Goal: Use online tool/utility: Utilize a website feature to perform a specific function

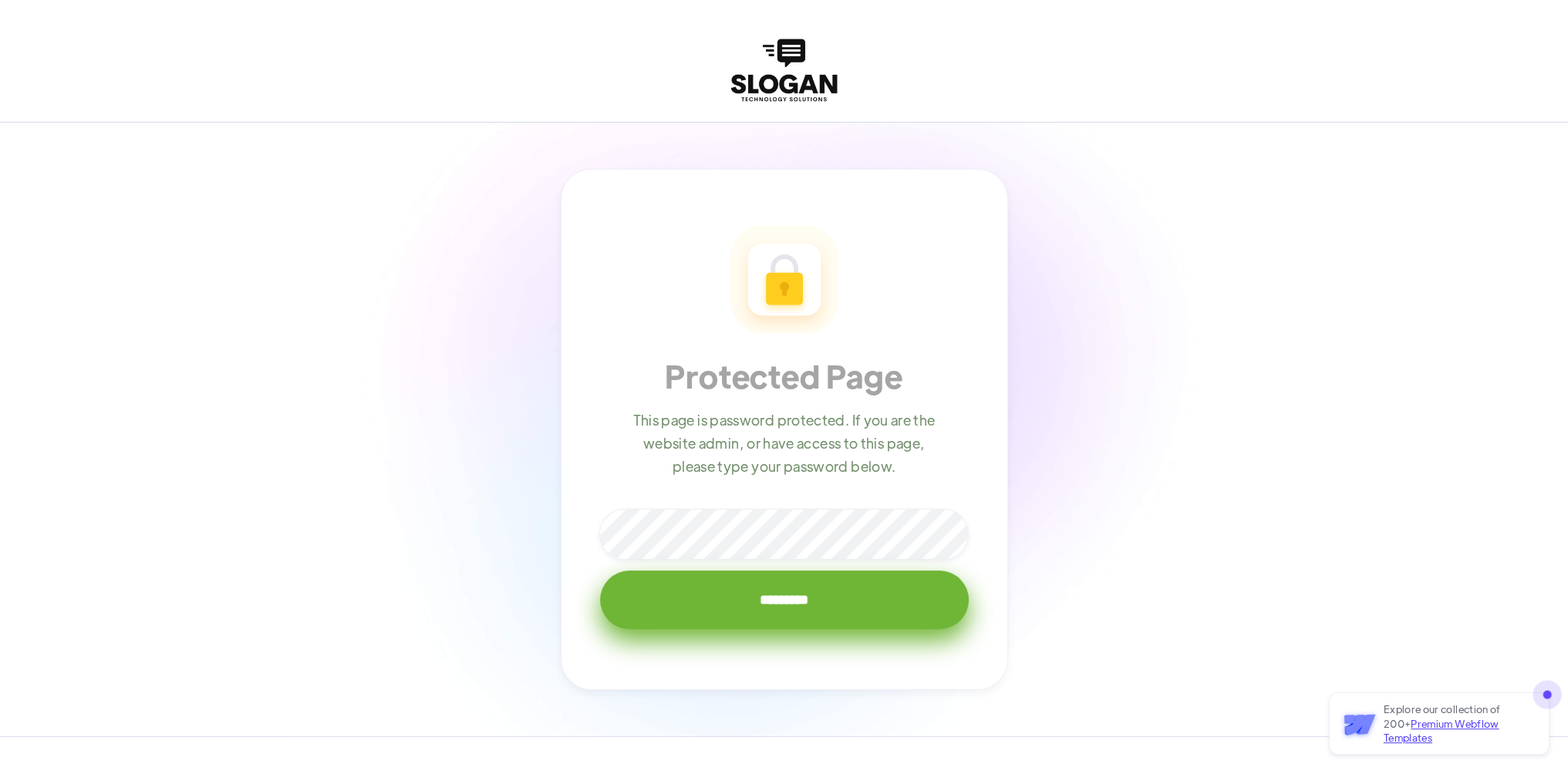
click at [735, 612] on input "*********" at bounding box center [784, 599] width 369 height 58
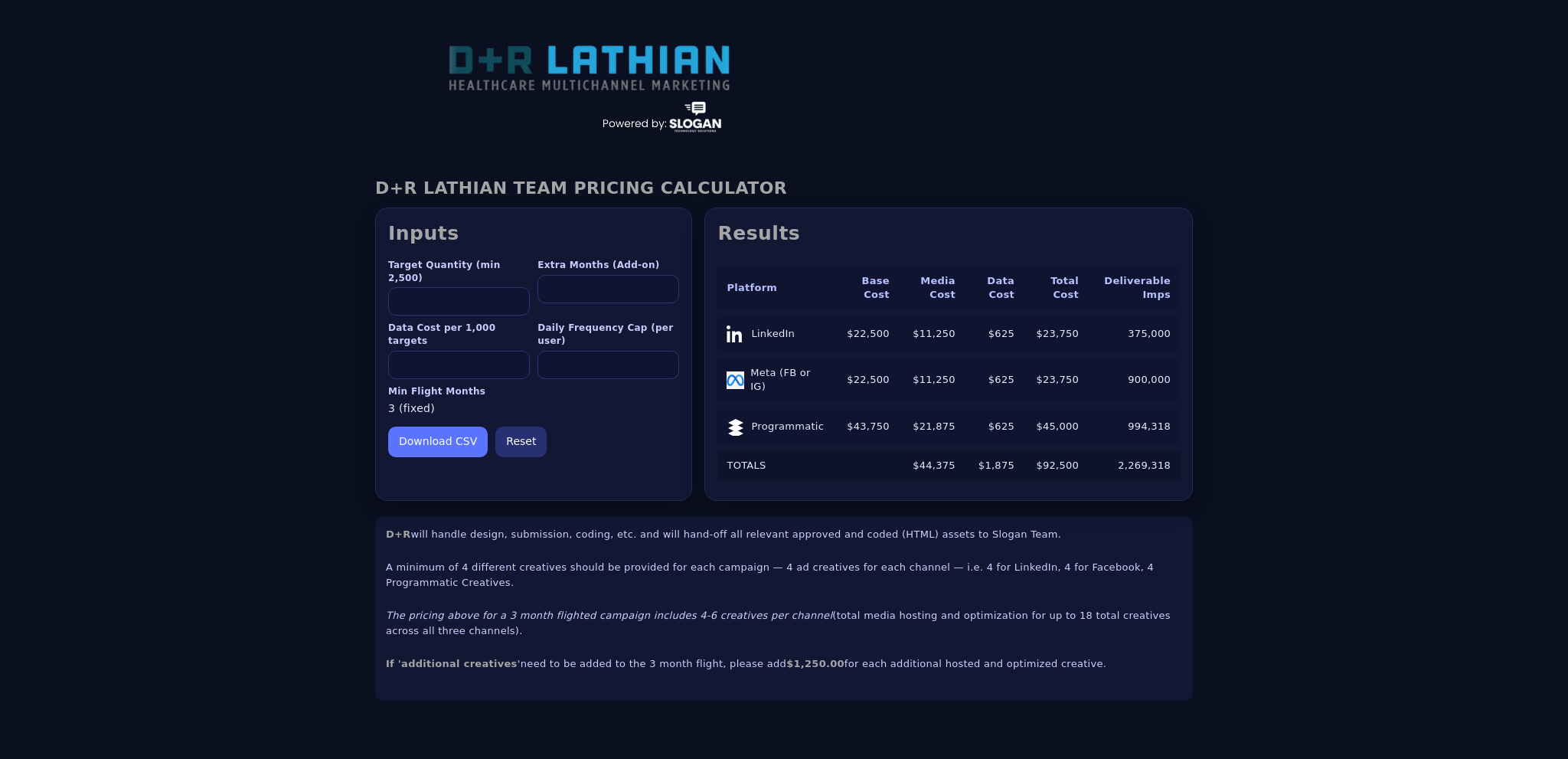
click at [454, 287] on input "****" at bounding box center [458, 302] width 142 height 29
type input "*"
type input "*****"
click at [462, 351] on input "***" at bounding box center [458, 365] width 142 height 29
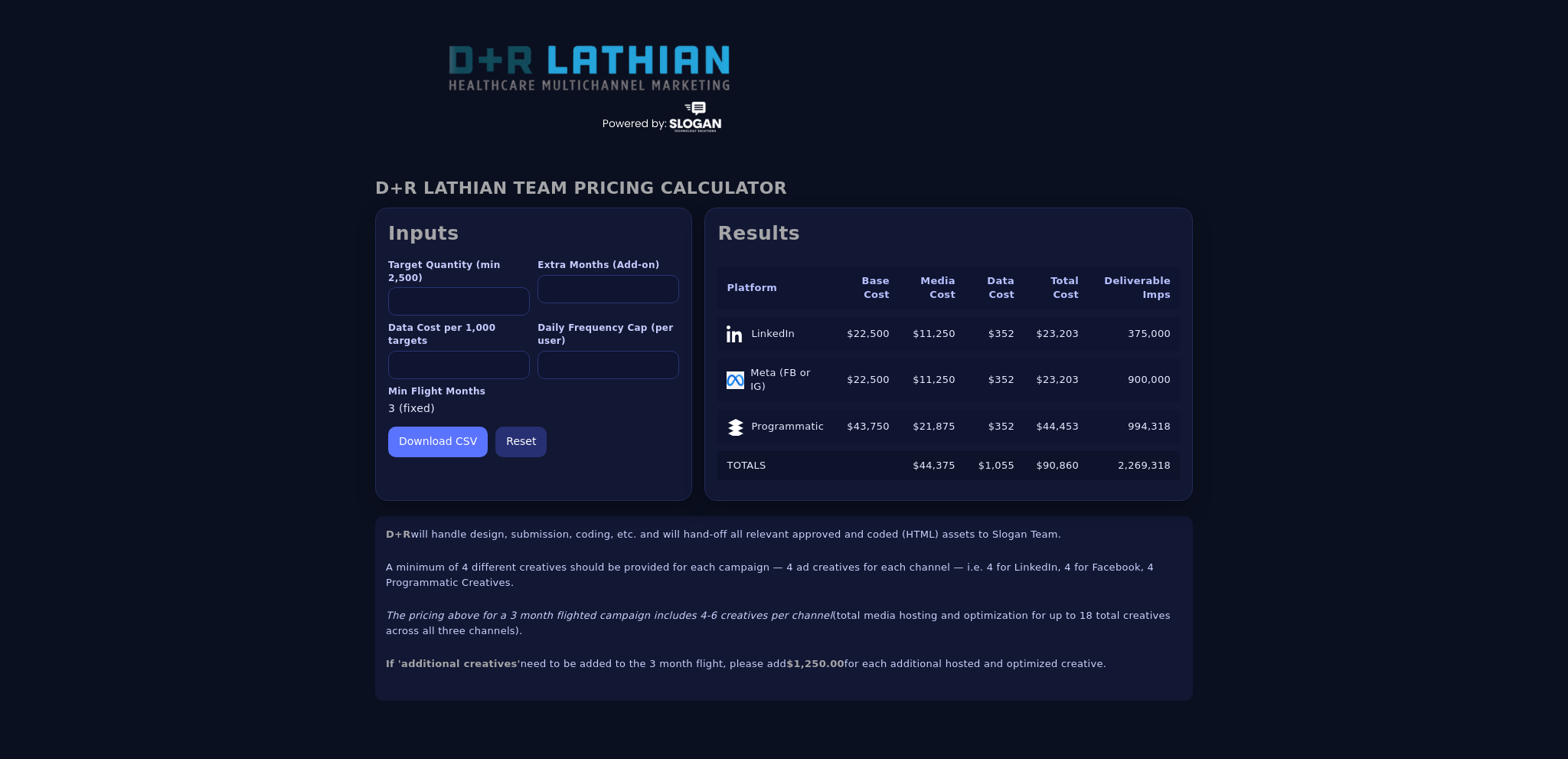
type input "**"
click at [332, 407] on div "D+R [DEMOGRAPHIC_DATA] TEAM PRICING CALCULATOR — v7.8 D+R [DEMOGRAPHIC_DATA] TE…" at bounding box center [784, 439] width 1568 height 573
click at [588, 289] on input "*" at bounding box center [608, 289] width 142 height 29
click at [668, 283] on input "*" at bounding box center [608, 289] width 142 height 29
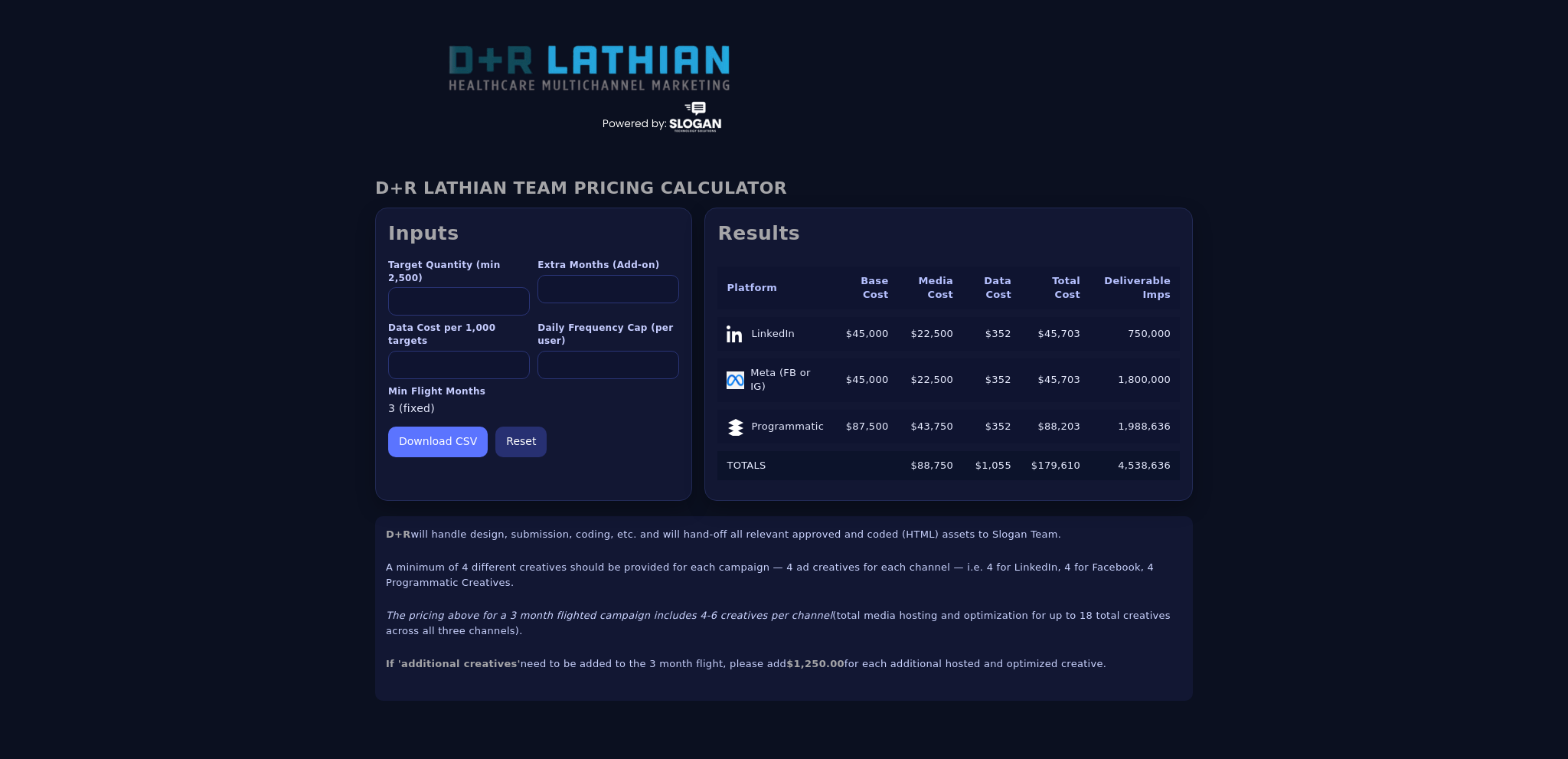
click at [668, 283] on input "*" at bounding box center [608, 289] width 142 height 29
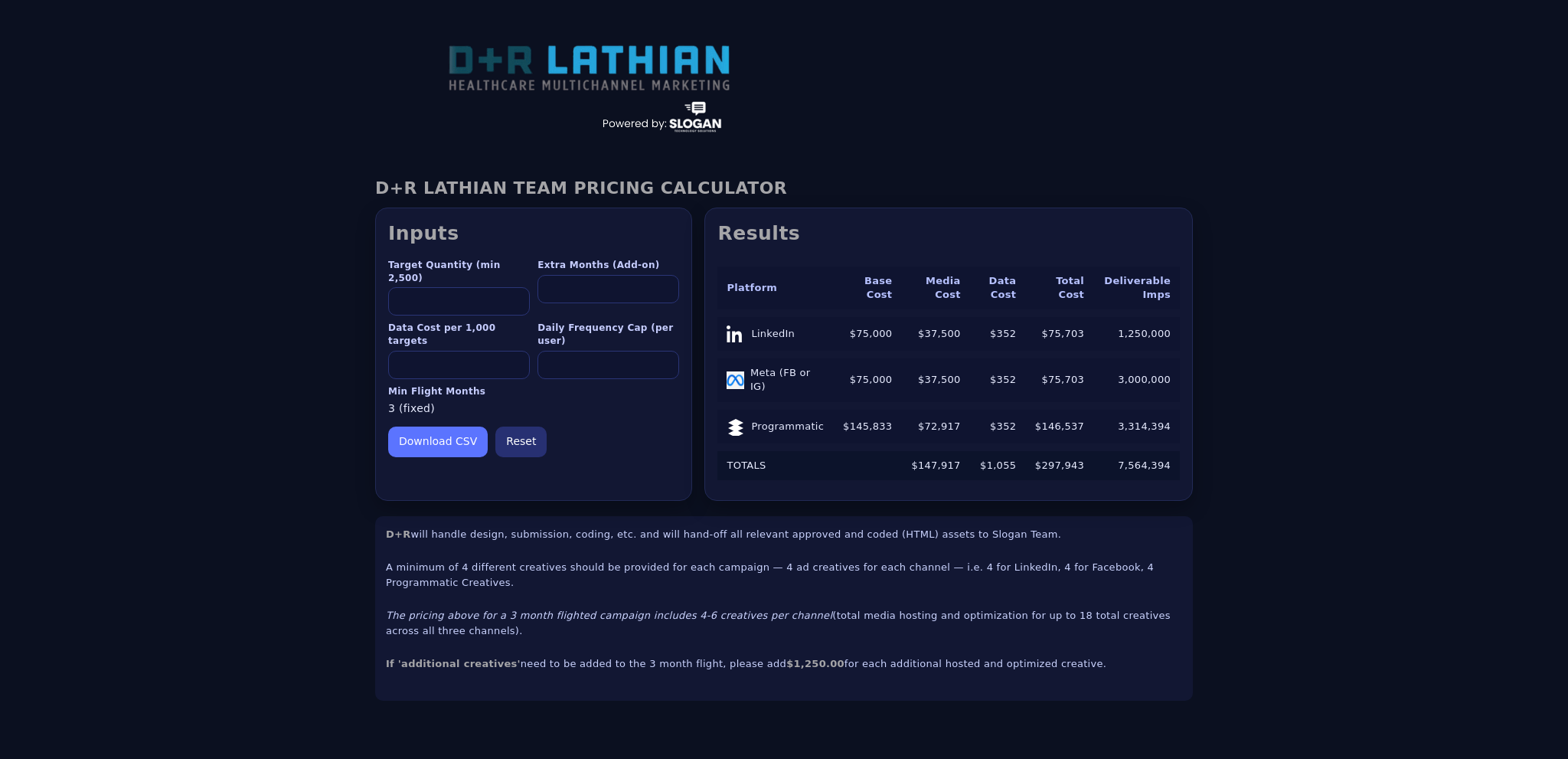
click at [668, 283] on input "*" at bounding box center [608, 289] width 142 height 29
type input "*"
click at [668, 283] on input "*" at bounding box center [608, 289] width 142 height 29
click at [604, 351] on input "*" at bounding box center [608, 365] width 142 height 29
click at [624, 427] on div "Download CSV Reset" at bounding box center [533, 442] width 291 height 30
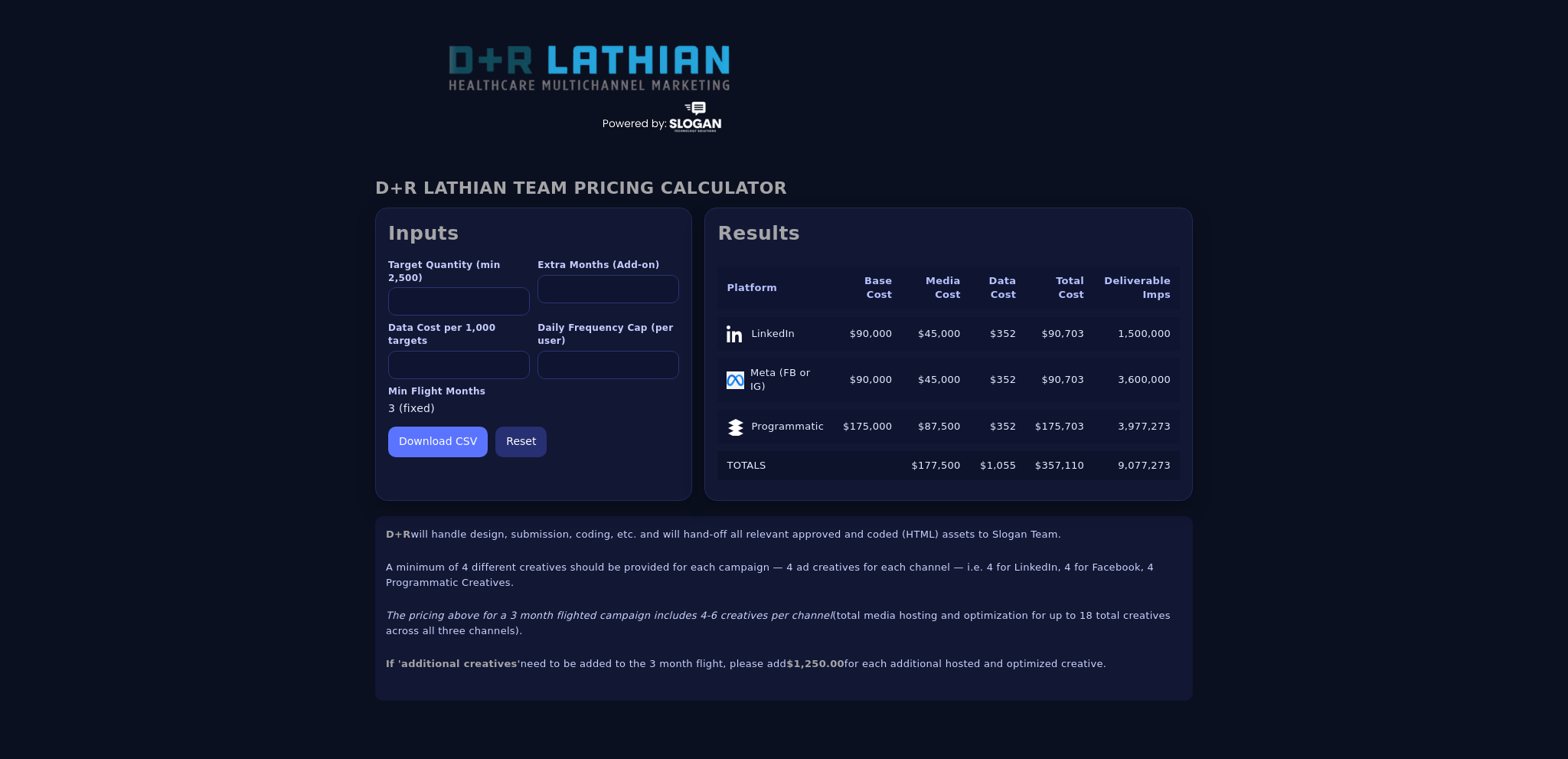
click at [628, 427] on div "Download CSV Reset" at bounding box center [533, 442] width 291 height 30
click at [446, 427] on button "Download CSV" at bounding box center [437, 442] width 100 height 30
click at [1312, 612] on div "D+R [DEMOGRAPHIC_DATA] TEAM PRICING CALCULATOR — v7.8 D+R [DEMOGRAPHIC_DATA] TE…" at bounding box center [784, 439] width 1568 height 573
click at [1309, 608] on div "D+R [DEMOGRAPHIC_DATA] TEAM PRICING CALCULATOR — v7.8 D+R [DEMOGRAPHIC_DATA] TE…" at bounding box center [784, 439] width 1568 height 573
drag, startPoint x: 459, startPoint y: 335, endPoint x: 319, endPoint y: 332, distance: 140.0
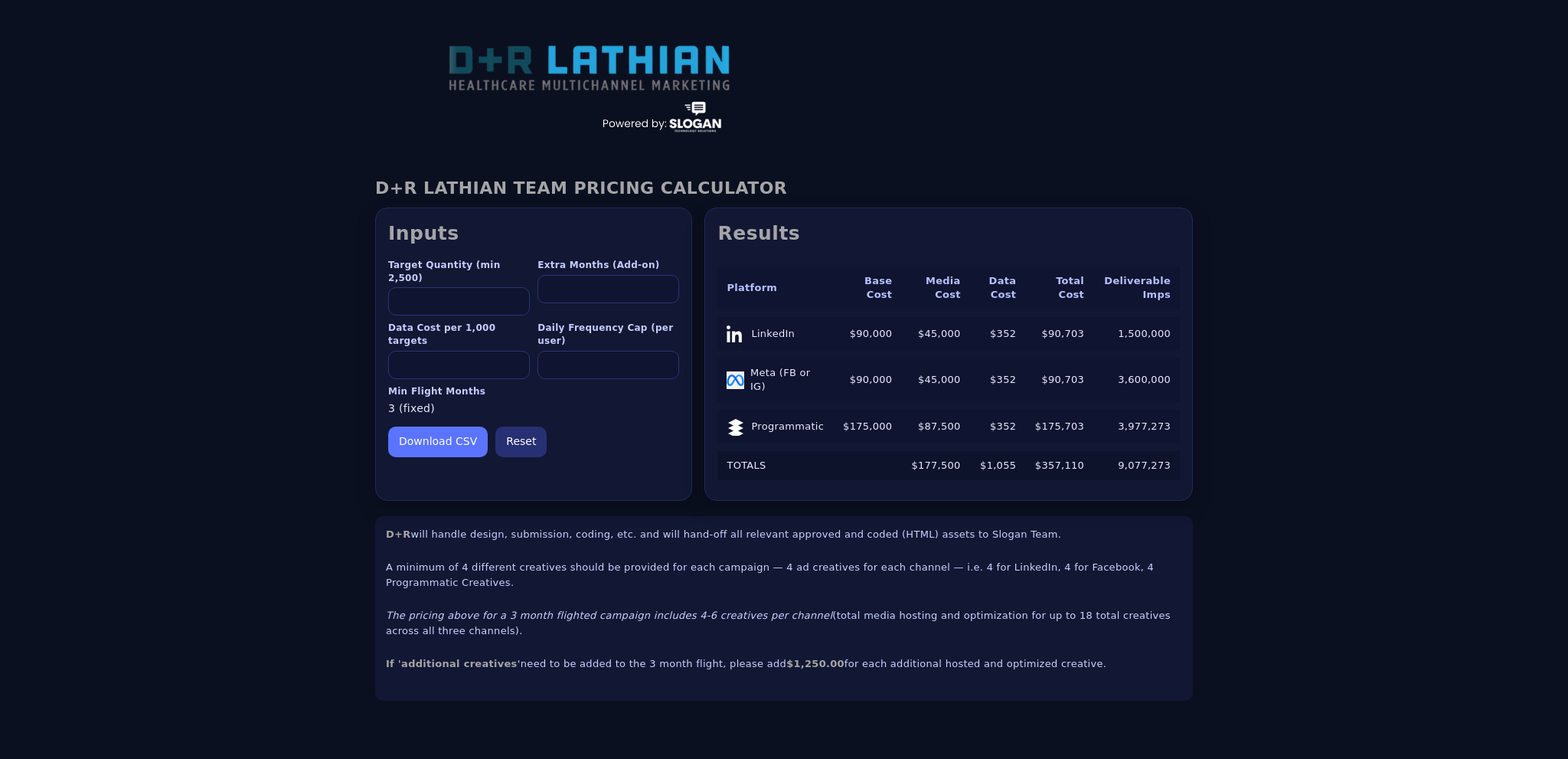
click at [319, 332] on div "D+R [DEMOGRAPHIC_DATA] TEAM PRICING CALCULATOR — v7.8 D+R [DEMOGRAPHIC_DATA] TE…" at bounding box center [784, 439] width 1568 height 573
click at [604, 443] on section "Inputs Target Quantity (min 2,500) ***** Extra Months (Add-on) * Data Cost per …" at bounding box center [533, 354] width 317 height 293
click at [622, 427] on div "Download CSV Reset" at bounding box center [533, 442] width 291 height 30
click at [620, 439] on section "Inputs Target Quantity (min 2,500) ***** Extra Months (Add-on) * Data Cost per …" at bounding box center [533, 354] width 317 height 293
click at [599, 427] on div "Download CSV Reset" at bounding box center [533, 442] width 291 height 30
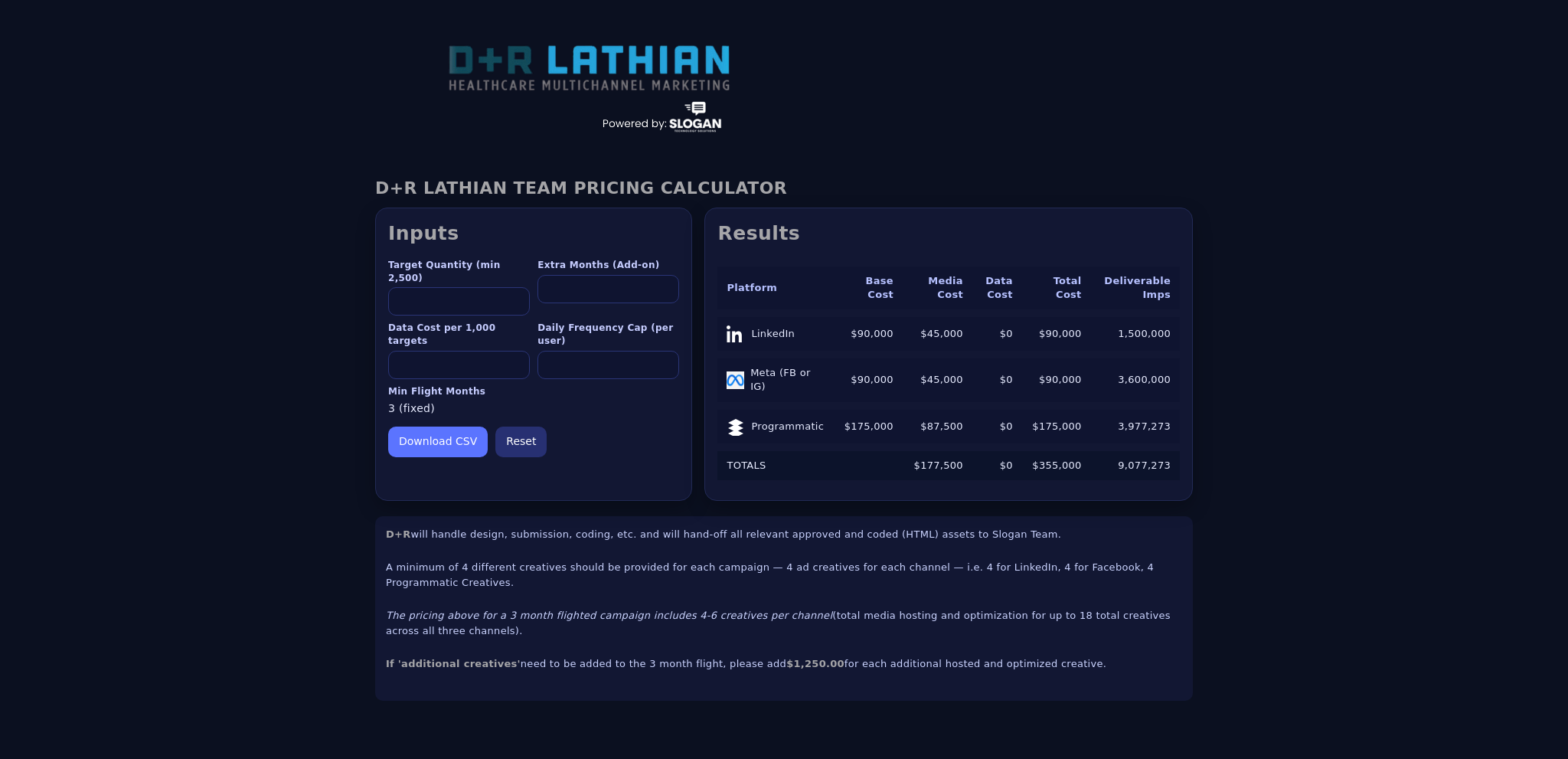
click at [599, 427] on div "Download CSV Reset" at bounding box center [533, 442] width 291 height 30
click at [383, 385] on section "Inputs Target Quantity (min 2,500) ***** Extra Months (Add-on) * Data Cost per …" at bounding box center [533, 354] width 317 height 293
click at [384, 385] on section "Inputs Target Quantity (min 2,500) ***** Extra Months (Add-on) * Data Cost per …" at bounding box center [533, 354] width 317 height 293
click at [610, 398] on section "Inputs Target Quantity (min 2,500) ***** Extra Months (Add-on) * Data Cost per …" at bounding box center [533, 354] width 317 height 293
drag, startPoint x: 657, startPoint y: 596, endPoint x: 759, endPoint y: 600, distance: 102.1
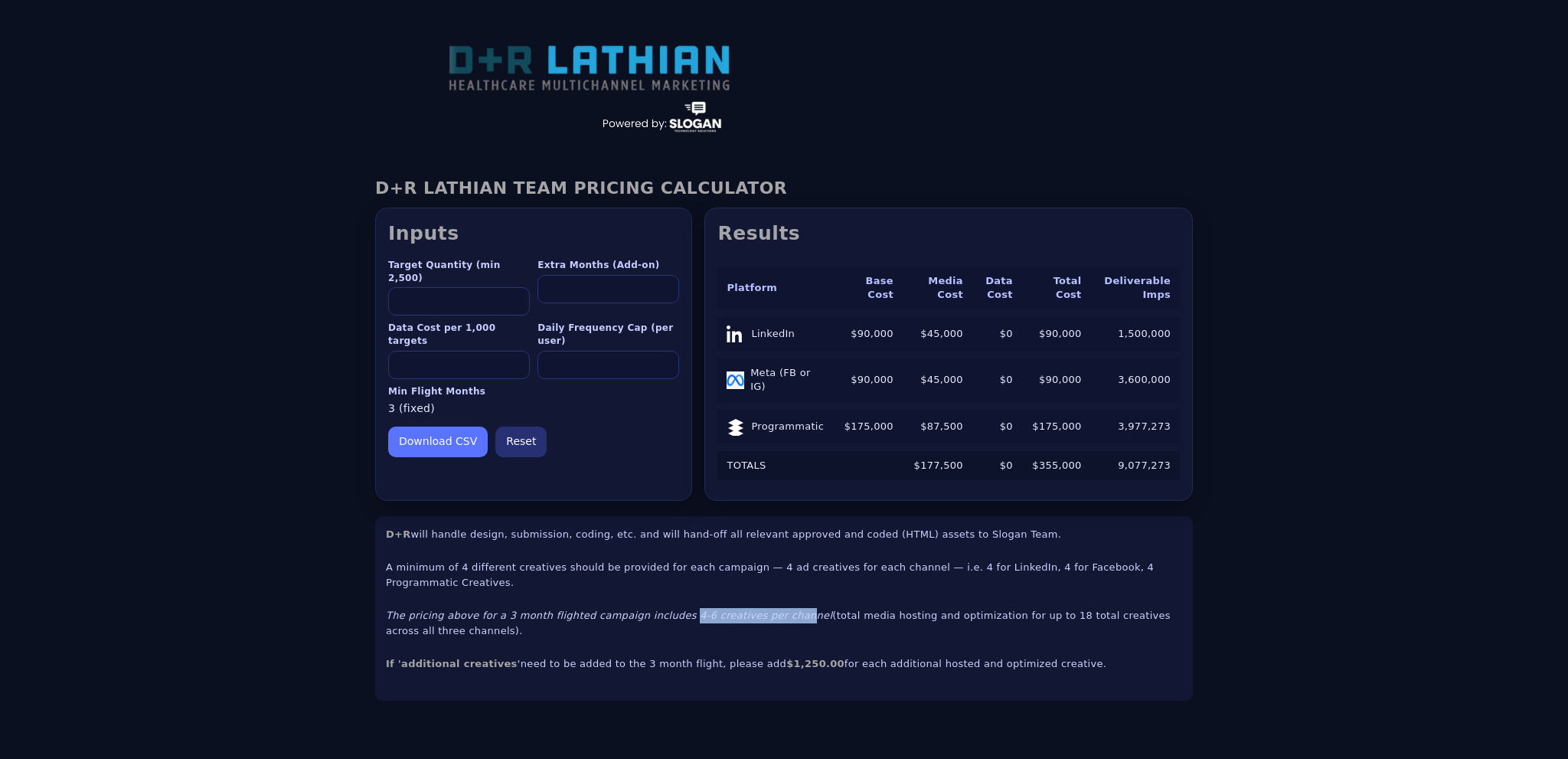
click at [759, 610] on em "The pricing above for a 3 month flighted campaign includes 4-6 creatives per ch…" at bounding box center [610, 615] width 447 height 11
click at [620, 438] on section "Inputs Target Quantity (min 2,500) ***** Extra Months (Add-on) * Data Cost per …" at bounding box center [533, 354] width 317 height 293
click at [615, 431] on div "Download CSV Reset" at bounding box center [533, 442] width 291 height 30
click at [656, 610] on em "The pricing above for a 3 month flighted campaign includes 4-6 creatives per ch…" at bounding box center [610, 615] width 447 height 11
drag, startPoint x: 742, startPoint y: 566, endPoint x: 801, endPoint y: 566, distance: 59.0
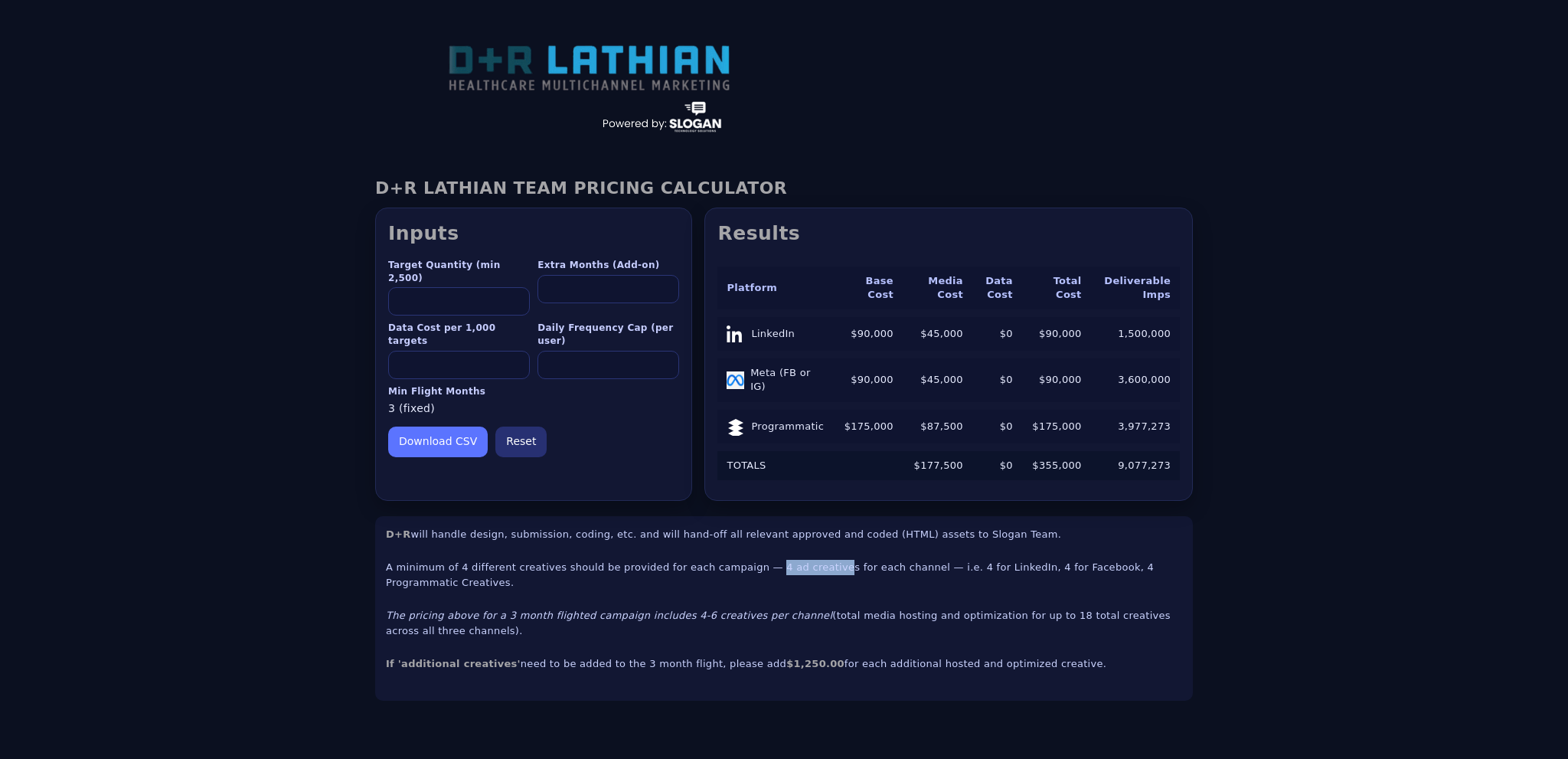
click at [801, 566] on p "A minimum of 4 different creatives should be provided for each campaign — 4 ad …" at bounding box center [784, 574] width 797 height 29
drag, startPoint x: 659, startPoint y: 600, endPoint x: 769, endPoint y: 600, distance: 110.0
click at [769, 610] on em "The pricing above for a 3 month flighted campaign includes 4-6 creatives per ch…" at bounding box center [610, 615] width 447 height 11
click at [702, 610] on em "The pricing above for a 3 month flighted campaign includes 4-6 creatives per ch…" at bounding box center [610, 615] width 447 height 11
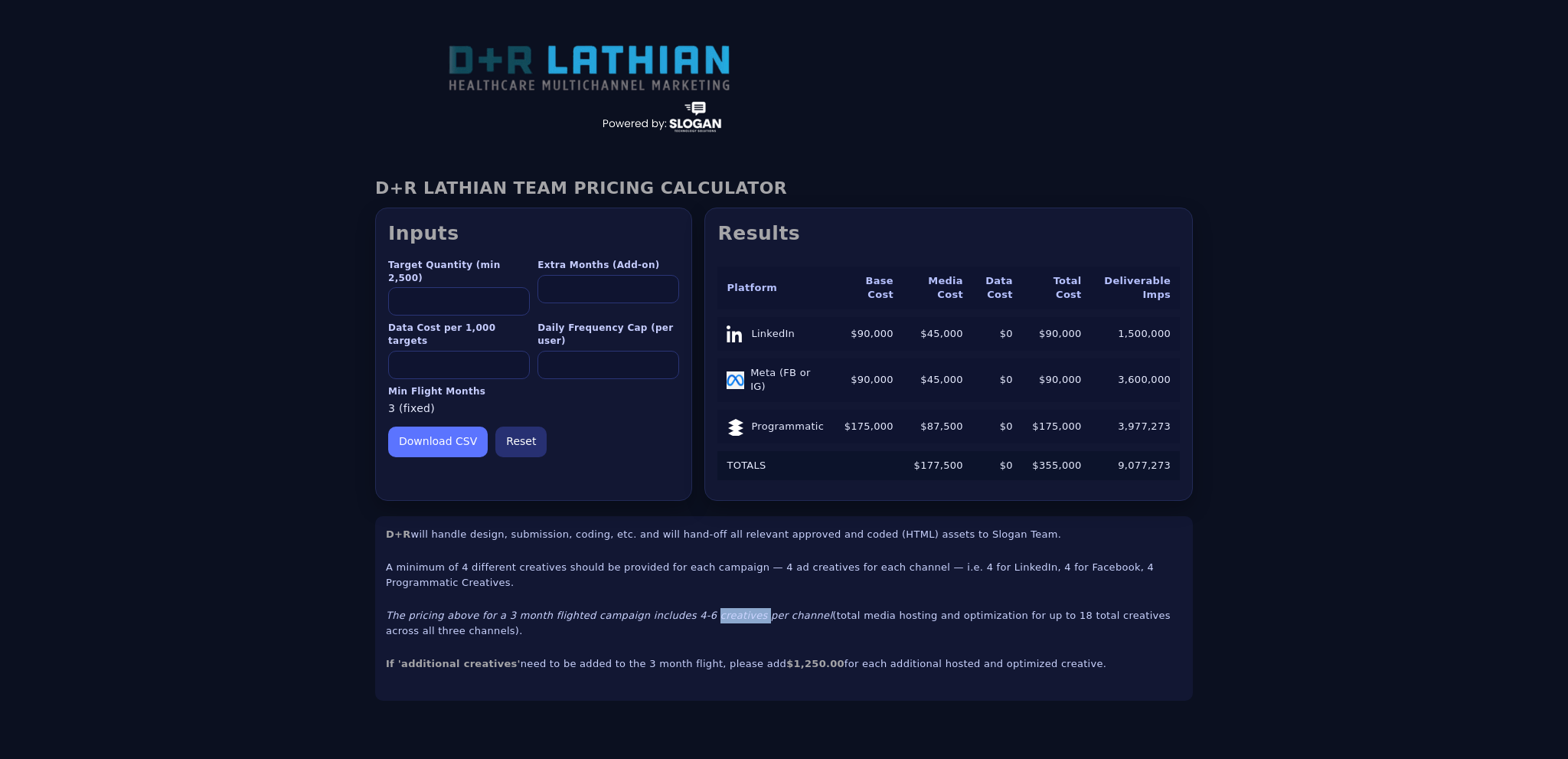
click at [1349, 488] on div "D+R [DEMOGRAPHIC_DATA] TEAM PRICING CALCULATOR — v7.8 D+R [DEMOGRAPHIC_DATA] TE…" at bounding box center [784, 439] width 1568 height 573
click at [1442, 518] on div "D+R [DEMOGRAPHIC_DATA] TEAM PRICING CALCULATOR — v7.8 D+R [DEMOGRAPHIC_DATA] TE…" at bounding box center [784, 439] width 1568 height 573
drag, startPoint x: 1423, startPoint y: 600, endPoint x: 1489, endPoint y: 560, distance: 77.2
click at [1423, 597] on div "D+R [DEMOGRAPHIC_DATA] TEAM PRICING CALCULATOR — v7.8 D+R [DEMOGRAPHIC_DATA] TE…" at bounding box center [784, 439] width 1568 height 573
click at [1309, 614] on div "D+R [DEMOGRAPHIC_DATA] TEAM PRICING CALCULATOR — v7.8 D+R [DEMOGRAPHIC_DATA] TE…" at bounding box center [784, 439] width 1568 height 573
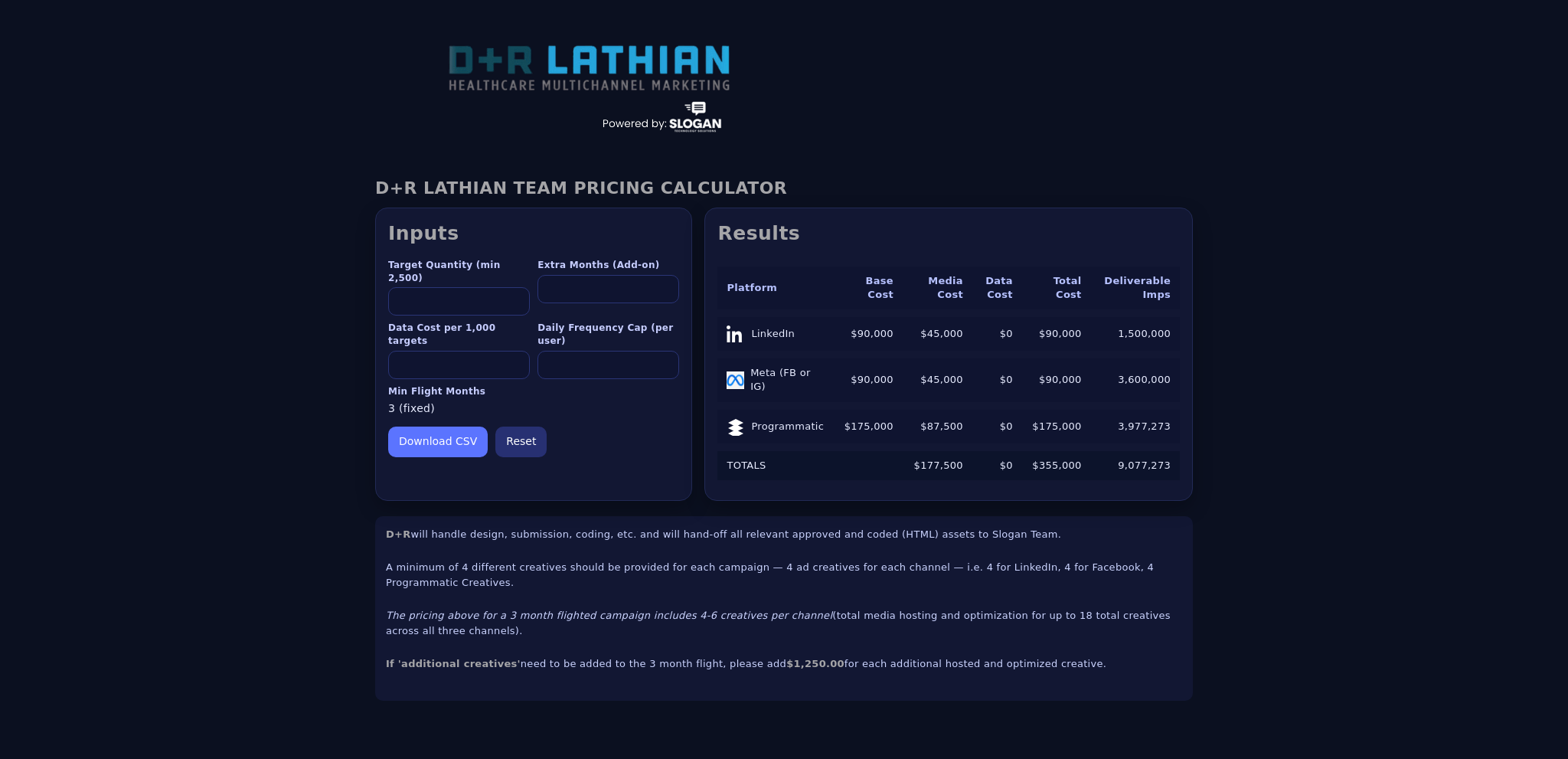
drag, startPoint x: 1403, startPoint y: 533, endPoint x: 1565, endPoint y: 435, distance: 189.3
click at [1403, 531] on div "D+R [DEMOGRAPHIC_DATA] TEAM PRICING CALCULATOR — v7.8 D+R [DEMOGRAPHIC_DATA] TE…" at bounding box center [784, 439] width 1568 height 573
drag, startPoint x: 842, startPoint y: 333, endPoint x: 883, endPoint y: 332, distance: 41.0
click at [883, 332] on td "$90,000" at bounding box center [868, 333] width 68 height 33
drag, startPoint x: 917, startPoint y: 330, endPoint x: 957, endPoint y: 333, distance: 40.1
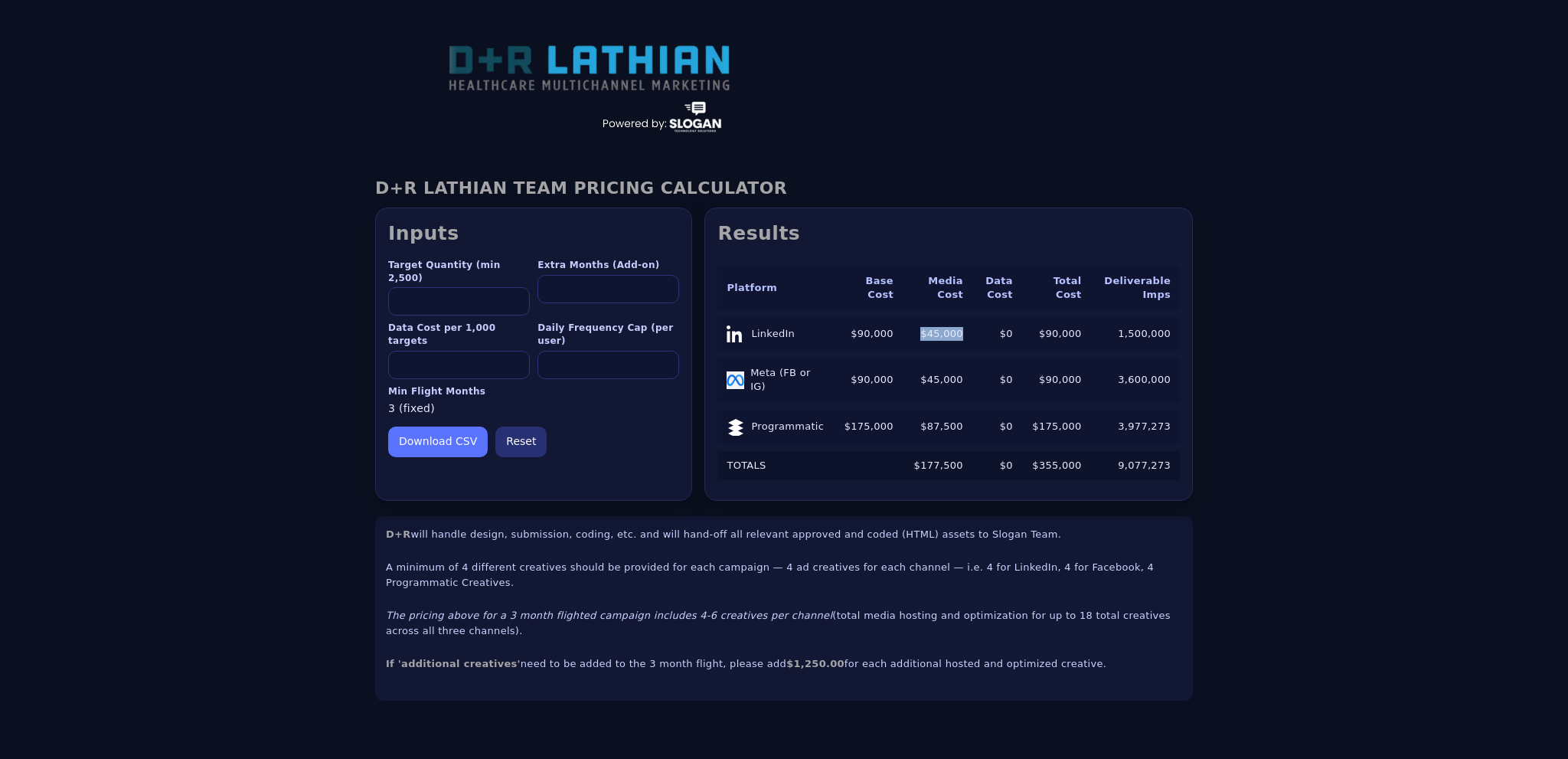
click at [957, 333] on td "$45,000" at bounding box center [937, 333] width 69 height 33
drag, startPoint x: 1043, startPoint y: 333, endPoint x: 1073, endPoint y: 333, distance: 30.0
click at [1073, 333] on td "$90,000" at bounding box center [1056, 333] width 68 height 33
click at [1062, 354] on table "Platform Base (Adj.) Eff. Multiplier Base Cost Media Cost Data Cost Total Cost …" at bounding box center [949, 373] width 462 height 229
click at [1099, 333] on td "1,500,000" at bounding box center [1135, 333] width 88 height 33
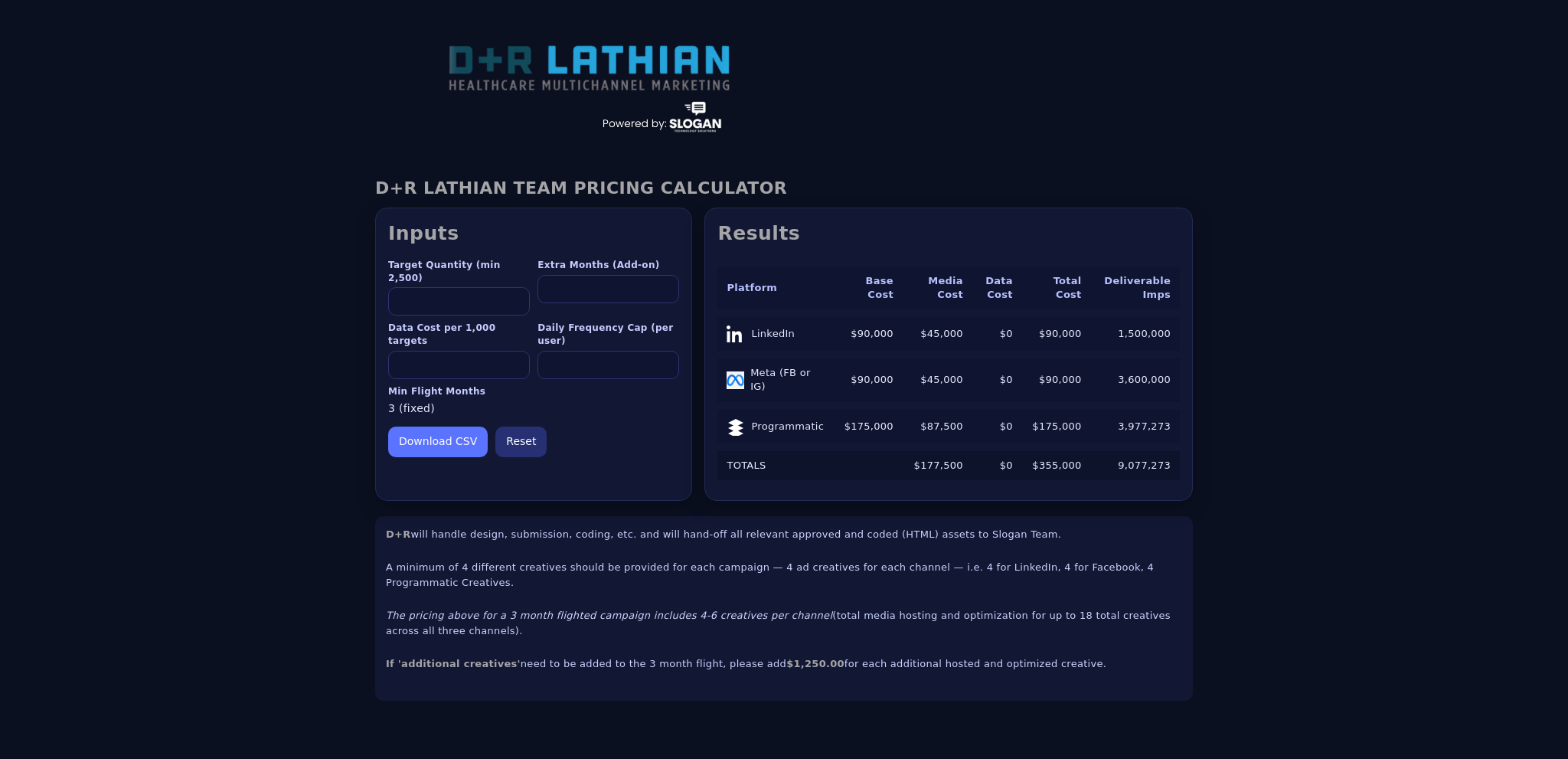
drag, startPoint x: 455, startPoint y: 341, endPoint x: 364, endPoint y: 344, distance: 91.0
click at [364, 344] on div "D+R LATHIAN TEAM PRICING CALCULATOR Inputs Target Quantity (min 2,500) ***** Ex…" at bounding box center [784, 439] width 842 height 523
type input "*"
type input "***"
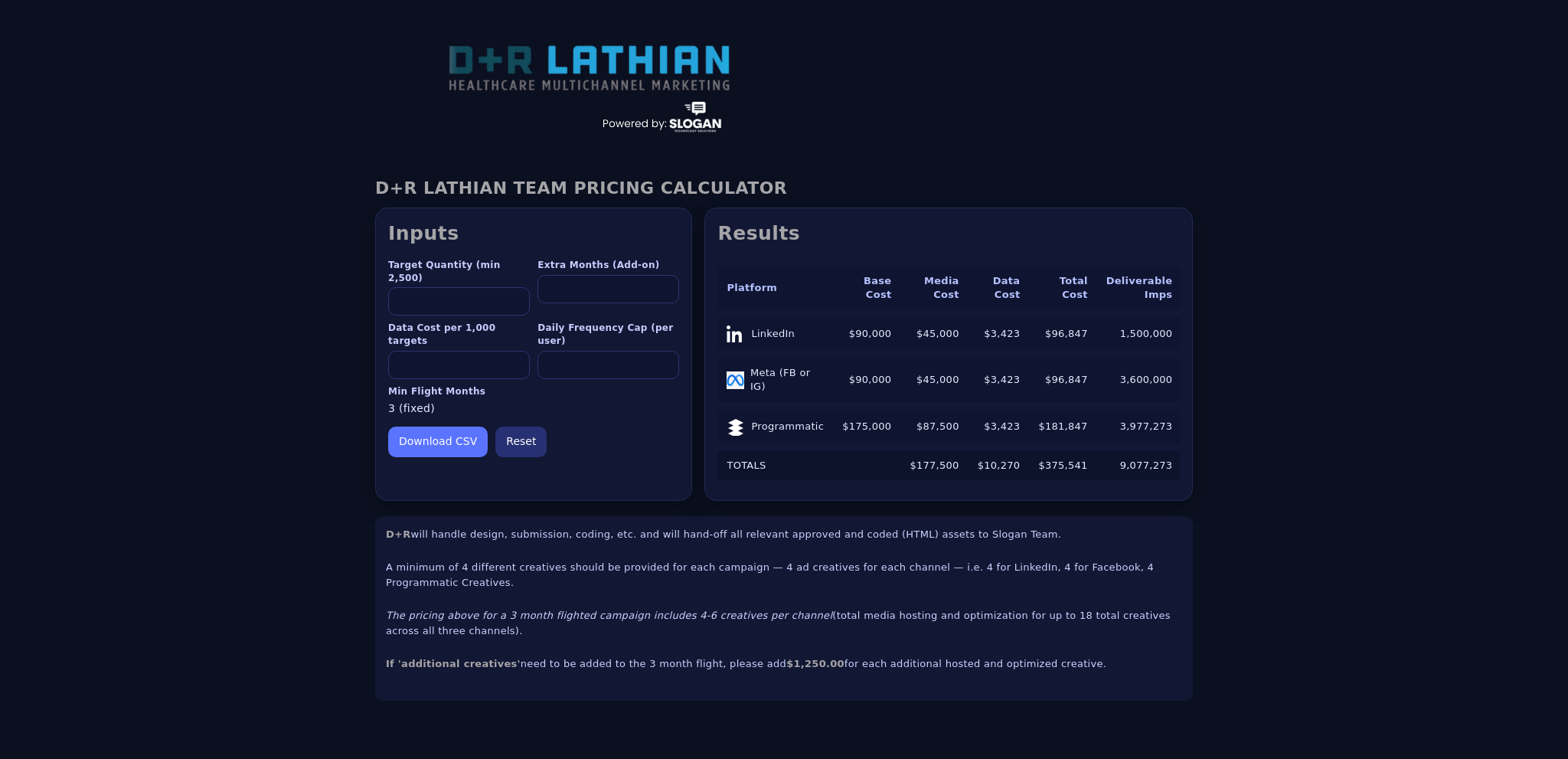
click at [230, 199] on div "D+R [DEMOGRAPHIC_DATA] TEAM PRICING CALCULATOR — v7.8 D+R [DEMOGRAPHIC_DATA] TE…" at bounding box center [784, 439] width 1568 height 573
drag, startPoint x: 448, startPoint y: 285, endPoint x: 300, endPoint y: 284, distance: 148.0
click at [300, 284] on div "D+R [DEMOGRAPHIC_DATA] TEAM PRICING CALCULATOR — v7.8 D+R [DEMOGRAPHIC_DATA] TE…" at bounding box center [784, 439] width 1568 height 573
type input "*"
click at [258, 358] on div "D+R [DEMOGRAPHIC_DATA] TEAM PRICING CALCULATOR — v7.8 D+R [DEMOGRAPHIC_DATA] TE…" at bounding box center [784, 439] width 1568 height 573
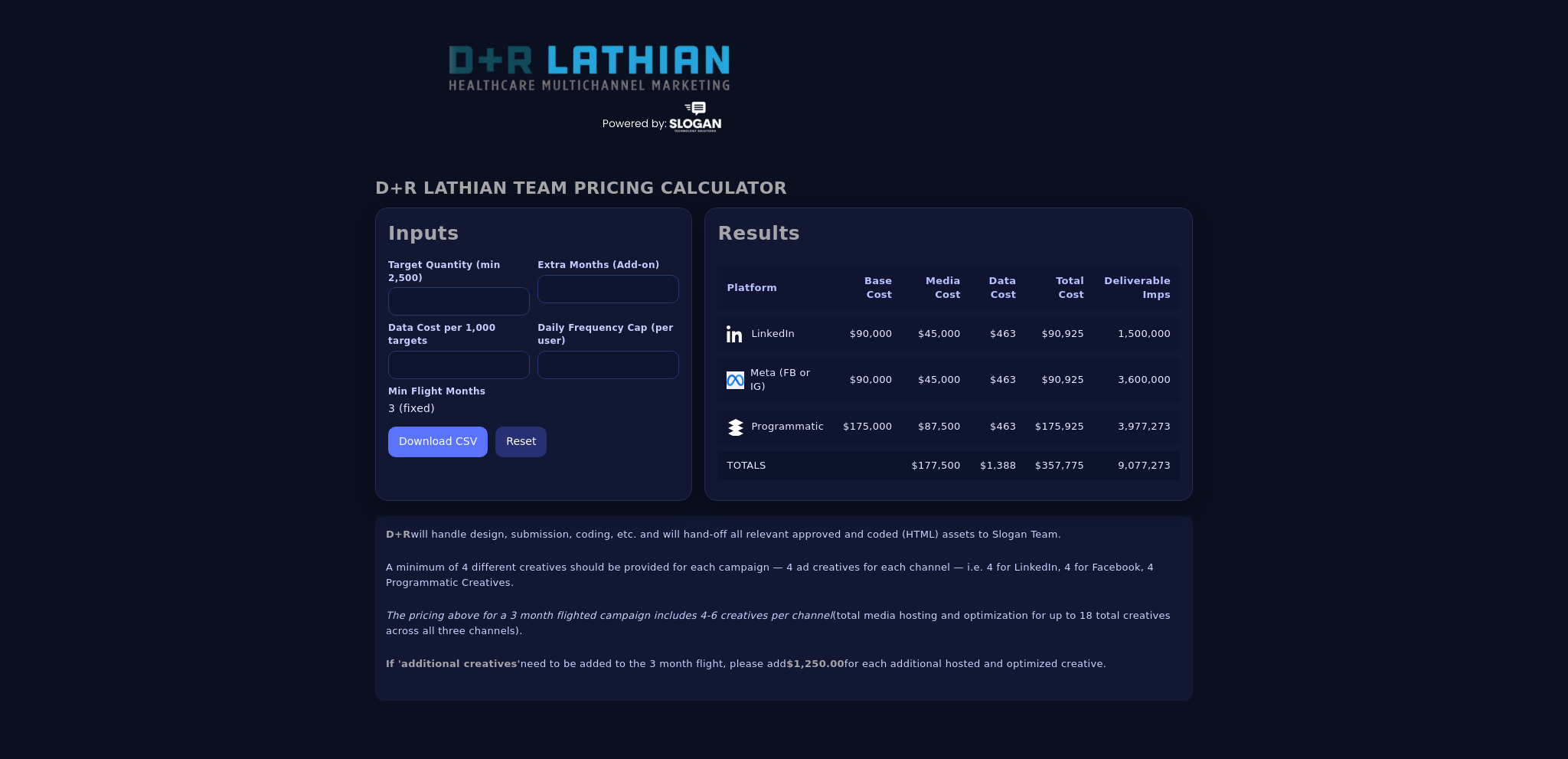
drag, startPoint x: 450, startPoint y: 348, endPoint x: 347, endPoint y: 348, distance: 103.0
click at [347, 348] on div "D+R [DEMOGRAPHIC_DATA] TEAM PRICING CALCULATOR — v7.8 D+R [DEMOGRAPHIC_DATA] TE…" at bounding box center [784, 439] width 1568 height 573
type input "*"
click at [281, 373] on div "D+R [DEMOGRAPHIC_DATA] TEAM PRICING CALCULATOR — v7.8 D+R [DEMOGRAPHIC_DATA] TE…" at bounding box center [784, 439] width 1568 height 573
click at [506, 427] on button "Reset" at bounding box center [521, 442] width 51 height 30
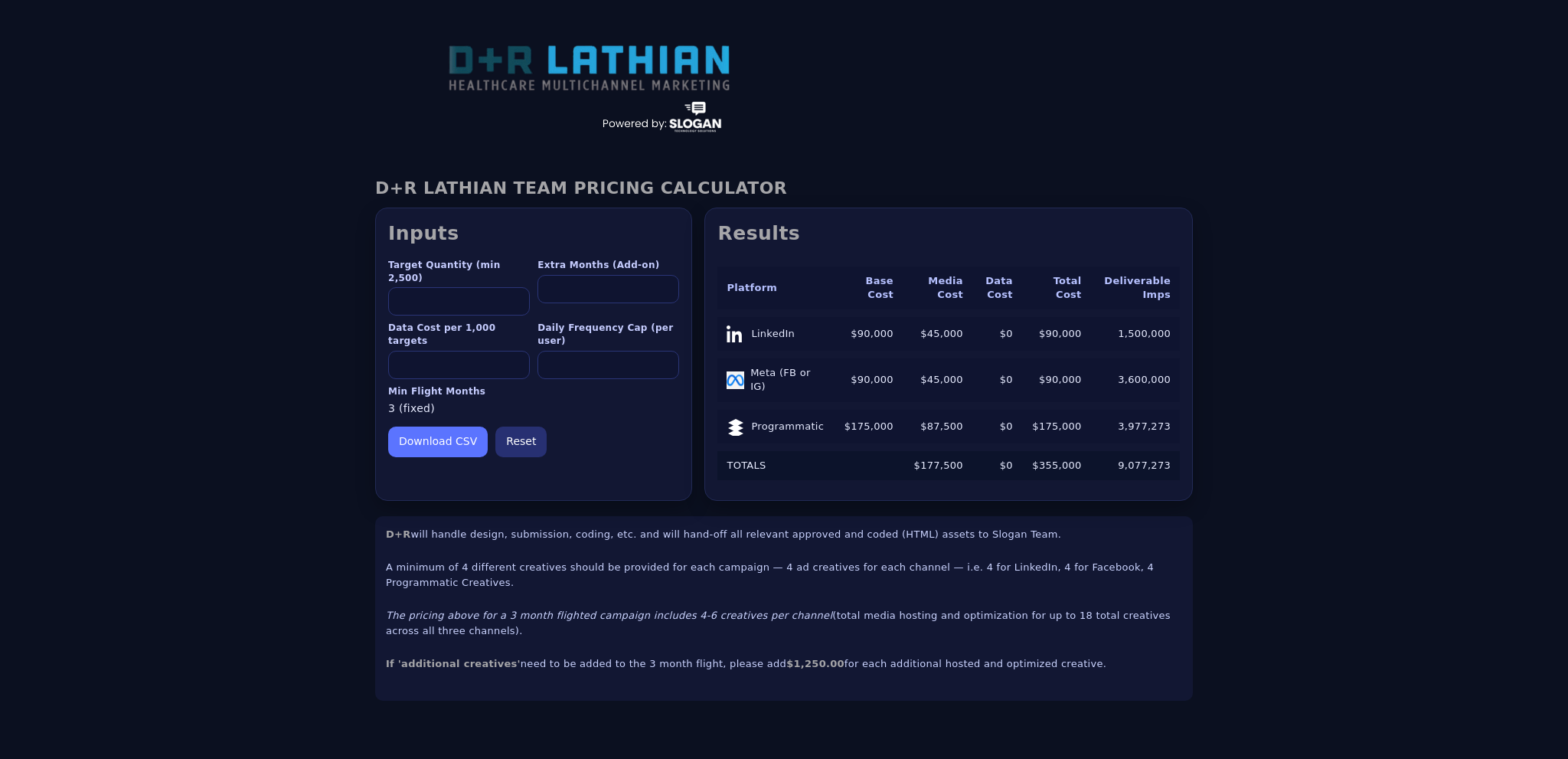
type input "****"
type input "*"
type input "***"
click at [1375, 519] on div "D+R [DEMOGRAPHIC_DATA] TEAM PRICING CALCULATOR — v7.8 D+R [DEMOGRAPHIC_DATA] TE…" at bounding box center [784, 439] width 1568 height 573
click at [1340, 541] on div "D+R [DEMOGRAPHIC_DATA] TEAM PRICING CALCULATOR — v7.8 D+R [DEMOGRAPHIC_DATA] TE…" at bounding box center [784, 439] width 1568 height 573
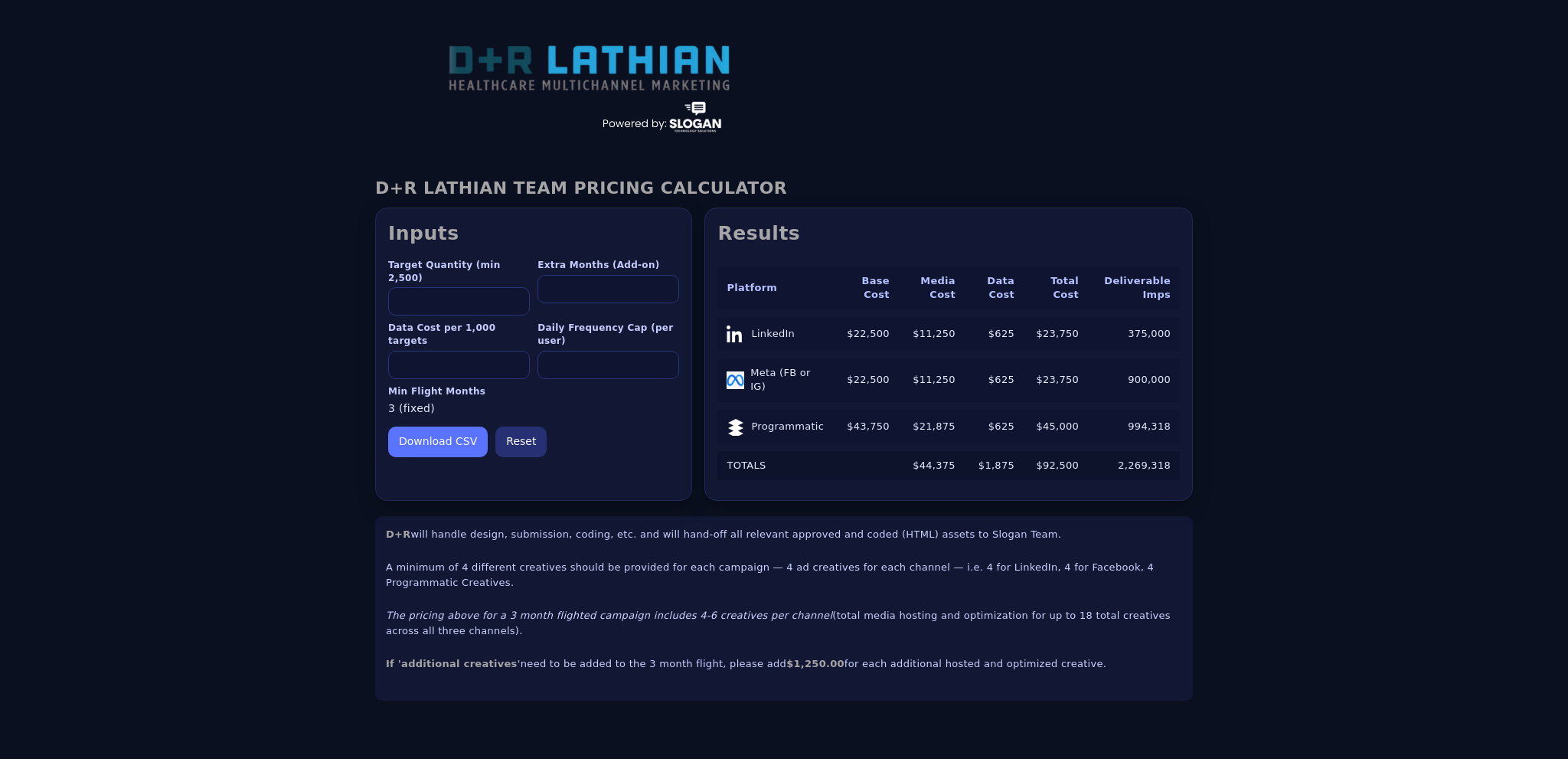
click at [1343, 534] on div "D+R [DEMOGRAPHIC_DATA] TEAM PRICING CALCULATOR — v7.8 D+R [DEMOGRAPHIC_DATA] TE…" at bounding box center [784, 439] width 1568 height 573
click at [1347, 514] on div "D+R [DEMOGRAPHIC_DATA] TEAM PRICING CALCULATOR — v7.8 D+R [DEMOGRAPHIC_DATA] TE…" at bounding box center [784, 439] width 1568 height 573
click at [1354, 463] on div "D+R [DEMOGRAPHIC_DATA] TEAM PRICING CALCULATOR — v7.8 D+R [DEMOGRAPHIC_DATA] TE…" at bounding box center [784, 439] width 1568 height 573
drag, startPoint x: 845, startPoint y: 333, endPoint x: 888, endPoint y: 333, distance: 43.0
click at [888, 333] on td "$22,500" at bounding box center [867, 333] width 65 height 33
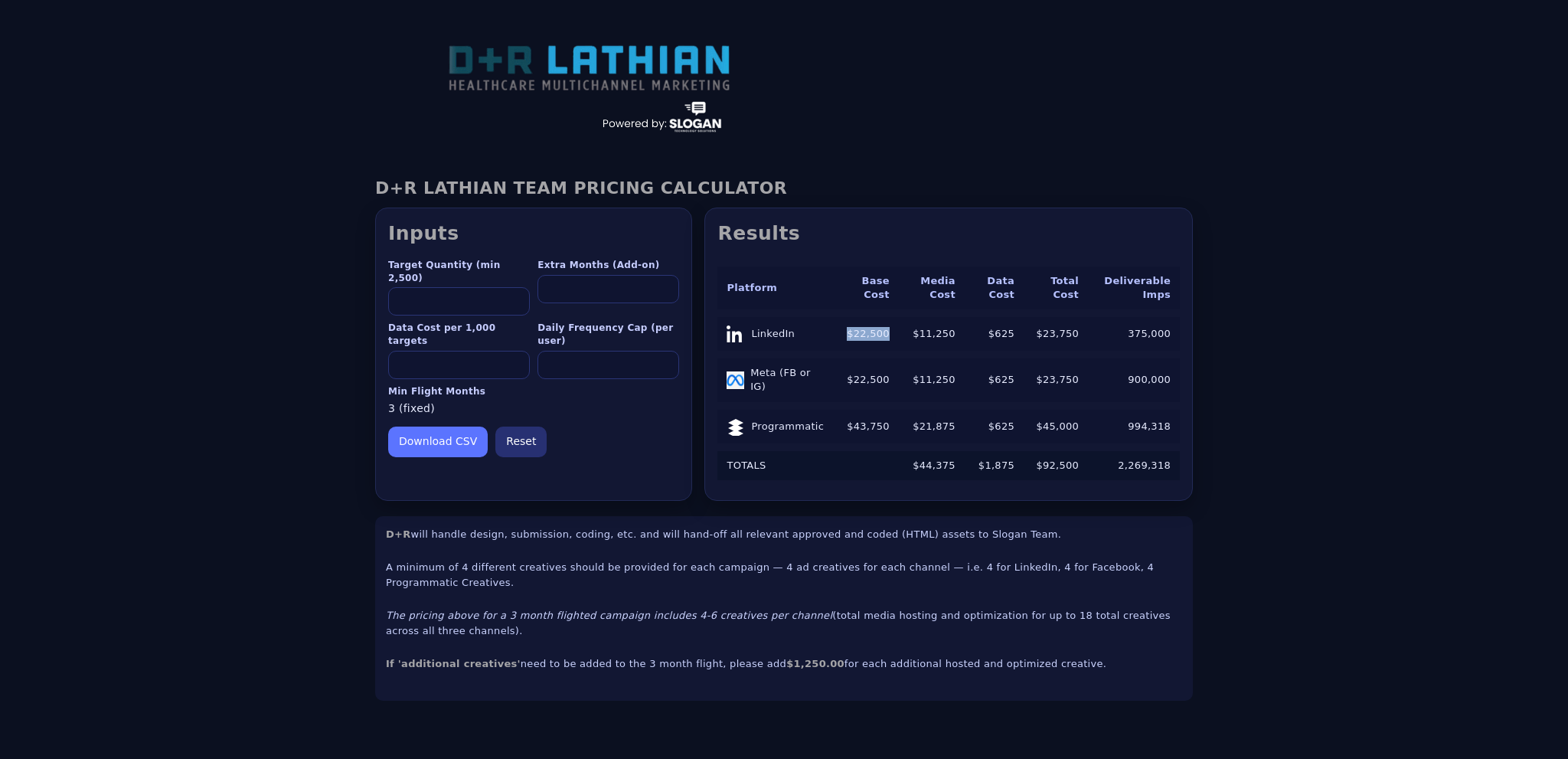
click at [928, 333] on td "$11,250" at bounding box center [931, 333] width 66 height 33
click at [1285, 522] on div "D+R [DEMOGRAPHIC_DATA] TEAM PRICING CALCULATOR — v7.8 D+R [DEMOGRAPHIC_DATA] TE…" at bounding box center [784, 439] width 1568 height 573
click at [1422, 428] on div "D+R [DEMOGRAPHIC_DATA] TEAM PRICING CALCULATOR — v7.8 D+R [DEMOGRAPHIC_DATA] TE…" at bounding box center [784, 439] width 1568 height 573
click at [1285, 573] on div "D+R [DEMOGRAPHIC_DATA] TEAM PRICING CALCULATOR — v7.8 D+R [DEMOGRAPHIC_DATA] TE…" at bounding box center [784, 439] width 1568 height 573
